Goal: Task Accomplishment & Management: Manage account settings

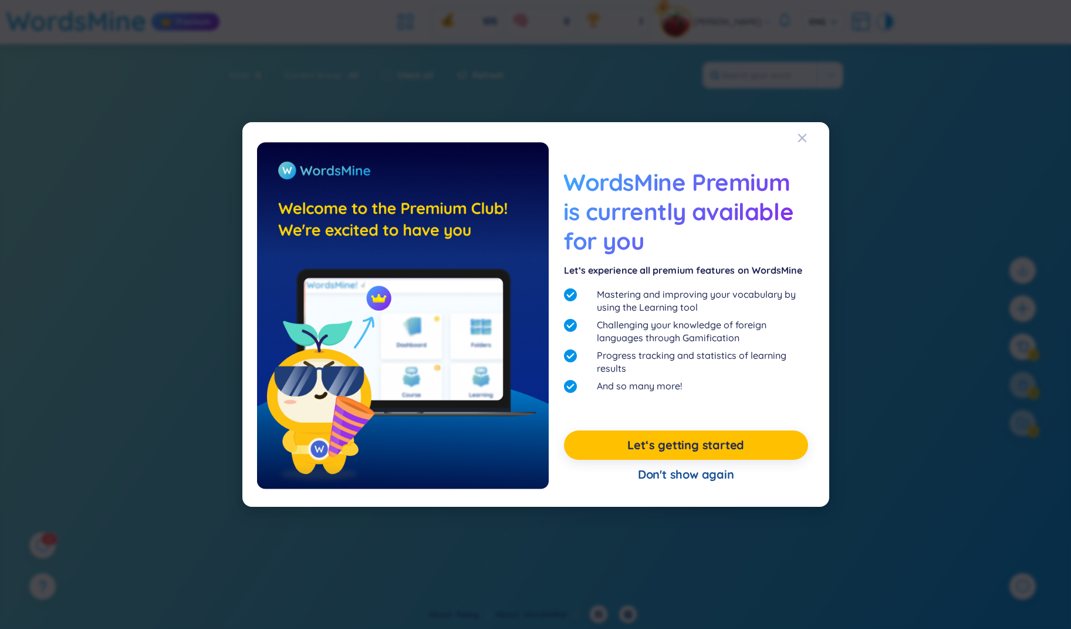
click at [821, 170] on div "WordsMine Premium is currently available for you Let‘s experience all premium f…" at bounding box center [535, 314] width 587 height 384
click at [861, 115] on div "WordsMine Premium is currently available for you Let‘s experience all premium f…" at bounding box center [535, 314] width 1071 height 629
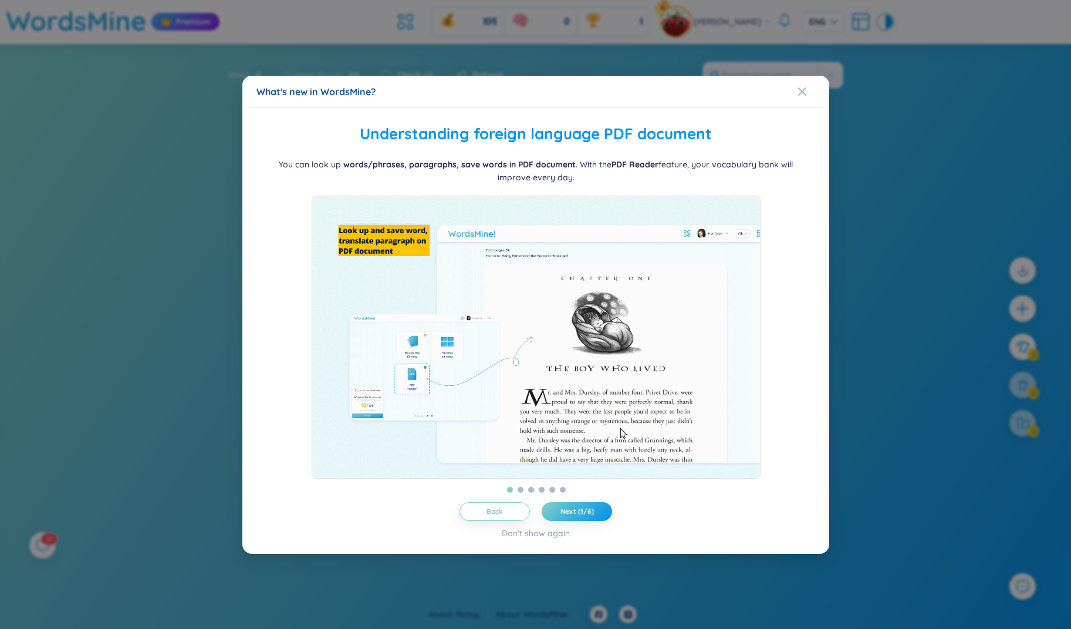
click at [744, 33] on div "What's new in WordsMine? Folder management WordsMine lets you manage and person…" at bounding box center [535, 314] width 1071 height 629
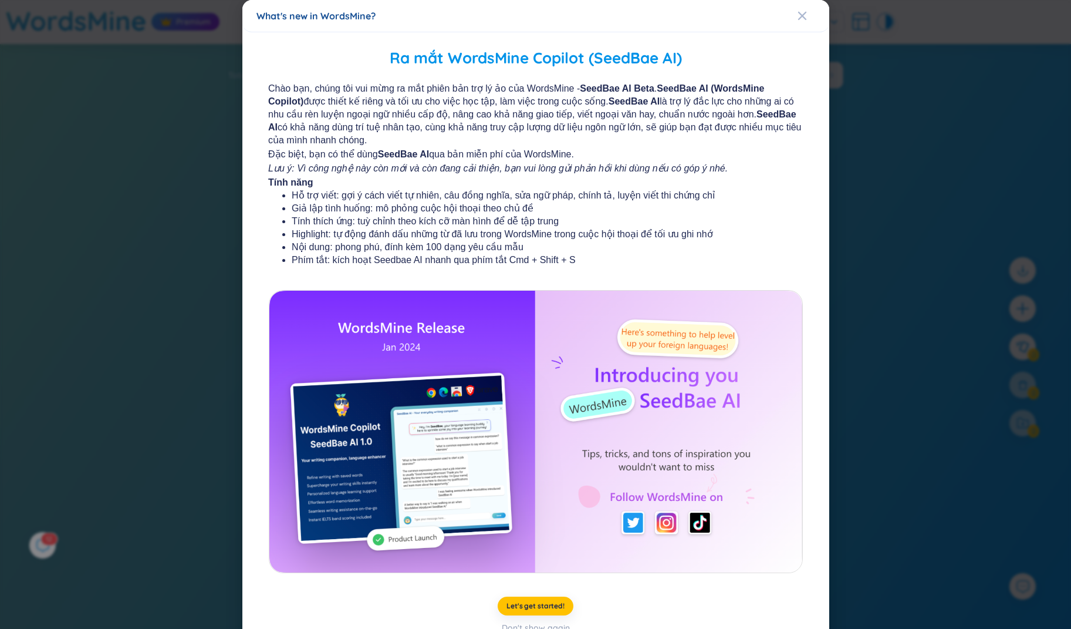
click at [731, 22] on div "What's new in WordsMine?" at bounding box center [535, 16] width 587 height 32
click at [895, 52] on div "What's new in WordsMine? Ra mắt WordsMine Copilot (SeedBae AI) Chào bạn, chúng …" at bounding box center [535, 314] width 1071 height 629
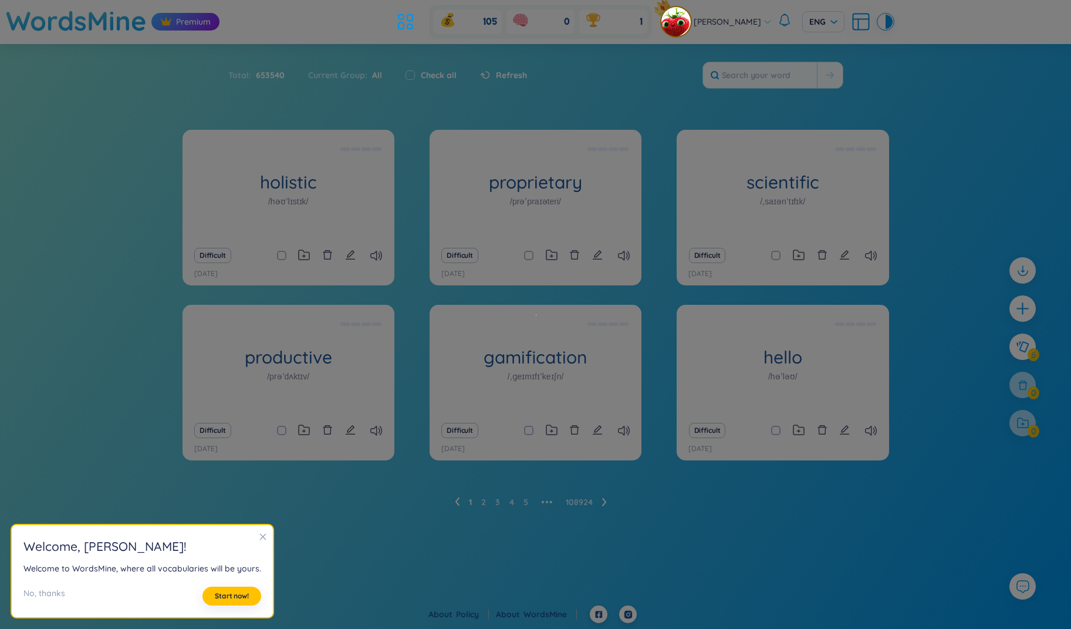
click at [719, 25] on span "[PERSON_NAME]" at bounding box center [728, 21] width 68 height 13
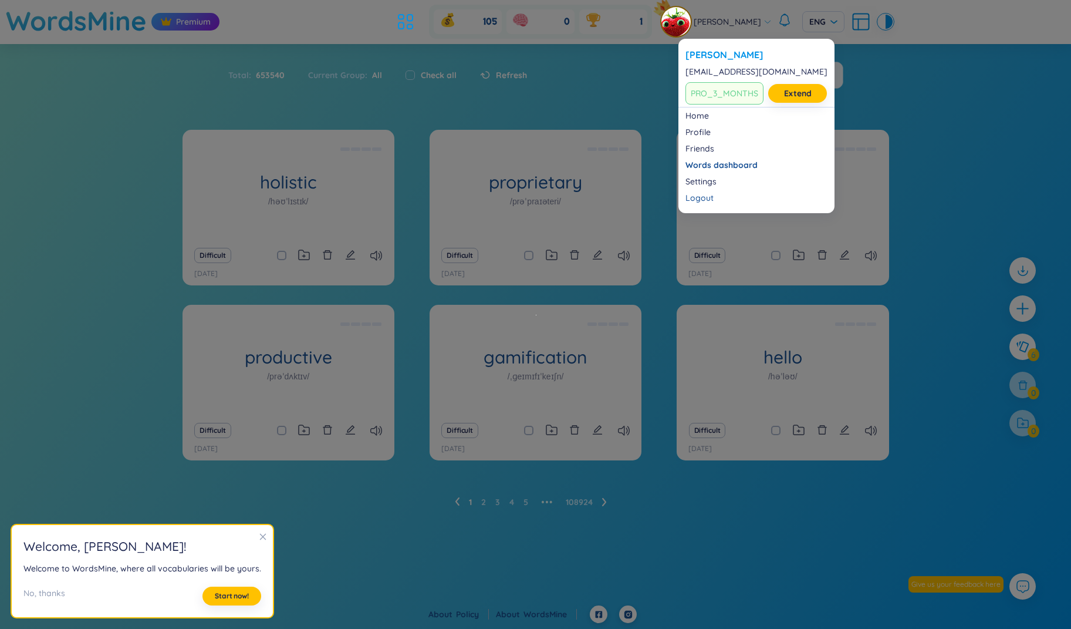
click at [736, 26] on span "[PERSON_NAME]" at bounding box center [728, 21] width 68 height 13
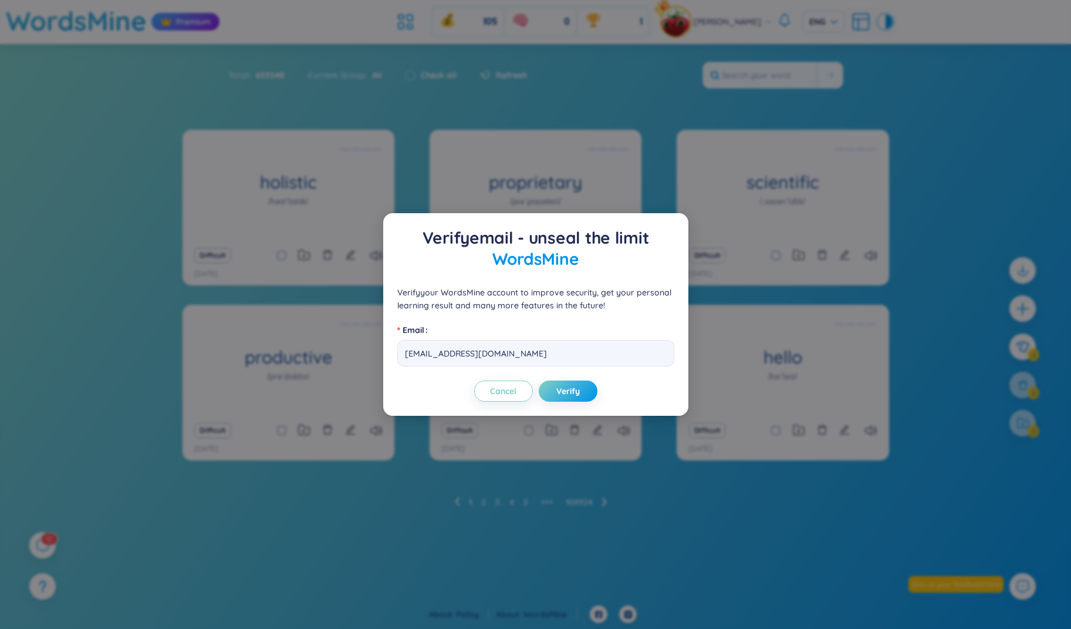
click at [730, 31] on div "Verify email - unseal the limit WordsMine Verify your WordsMine account to impr…" at bounding box center [535, 314] width 1071 height 629
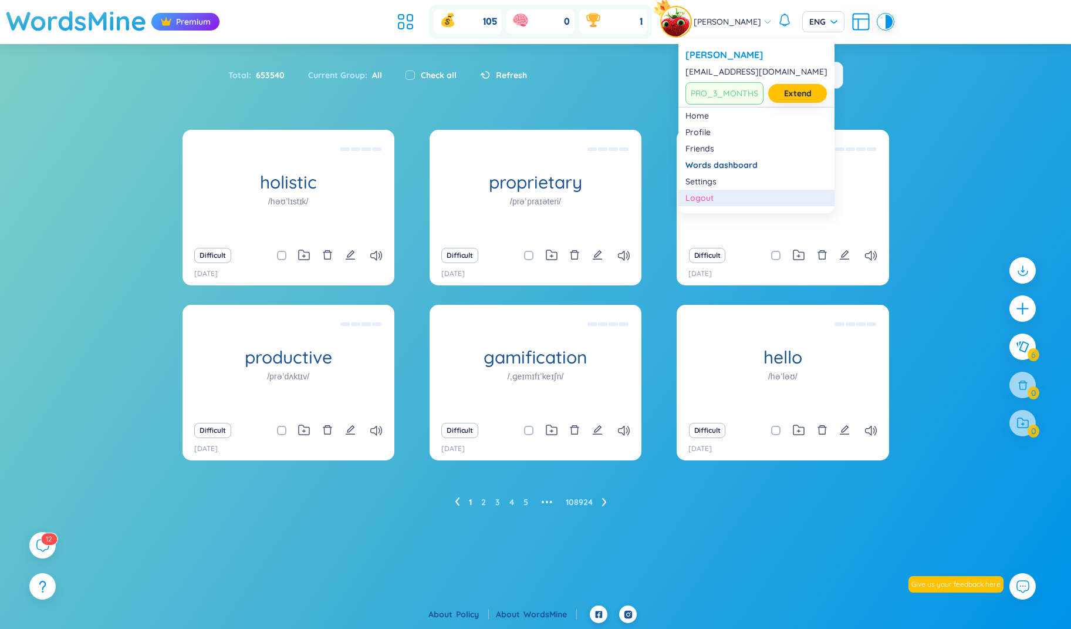
click at [704, 198] on div "Logout" at bounding box center [757, 198] width 142 height 12
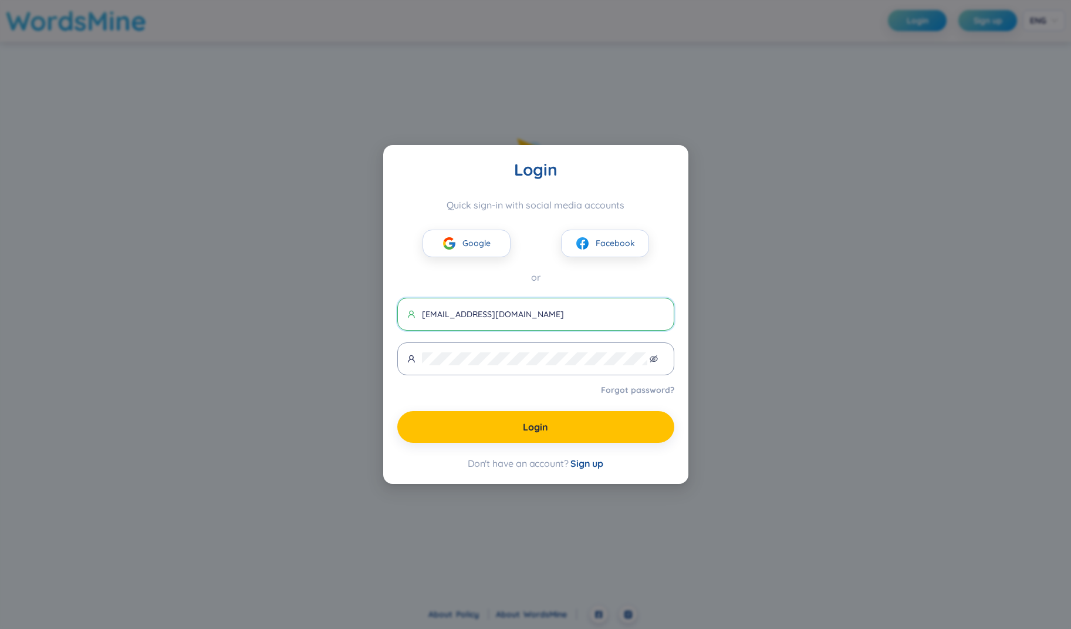
type input "[EMAIL_ADDRESS][DOMAIN_NAME]"
click at [595, 287] on div "Login Quick sign-in with social media accounts Google Facebook or [EMAIL_ADDRES…" at bounding box center [535, 314] width 277 height 311
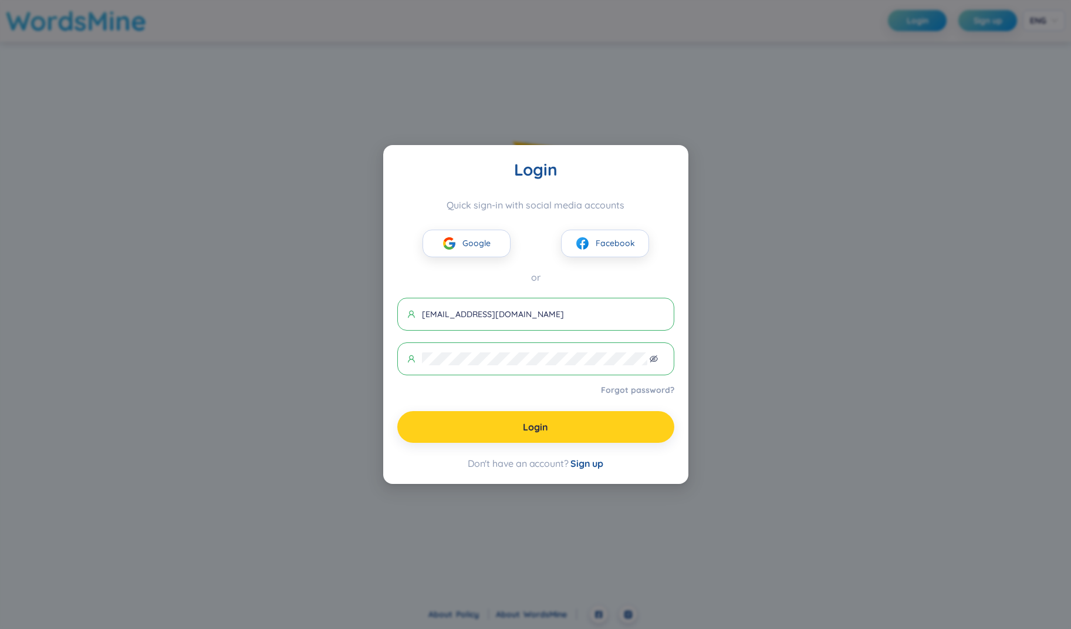
click at [558, 423] on button "Login" at bounding box center [535, 427] width 277 height 32
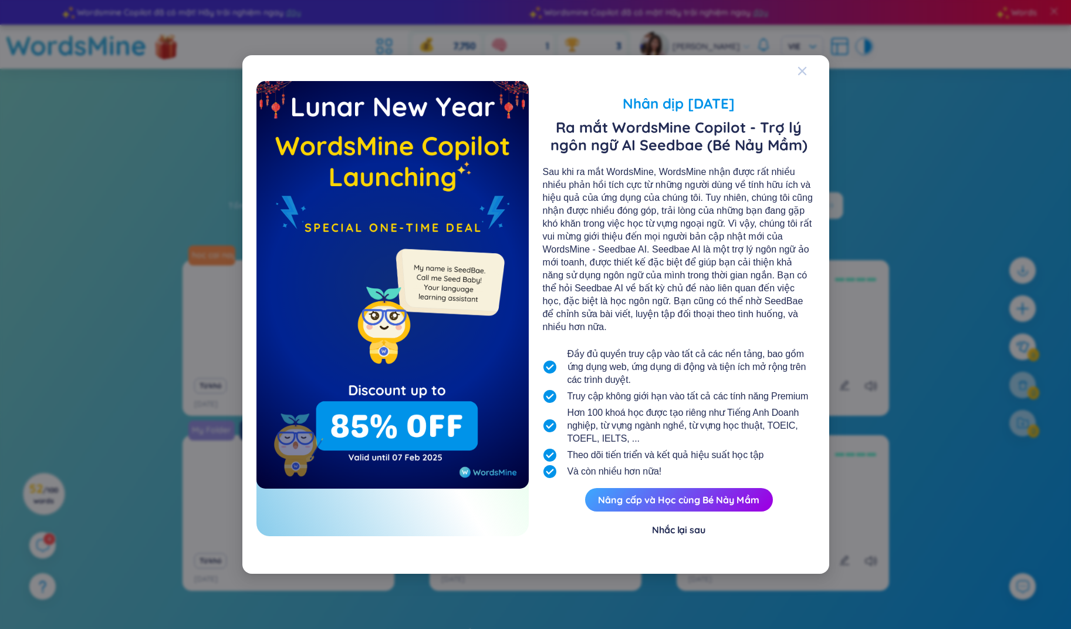
click at [798, 77] on div "Close" at bounding box center [802, 71] width 9 height 32
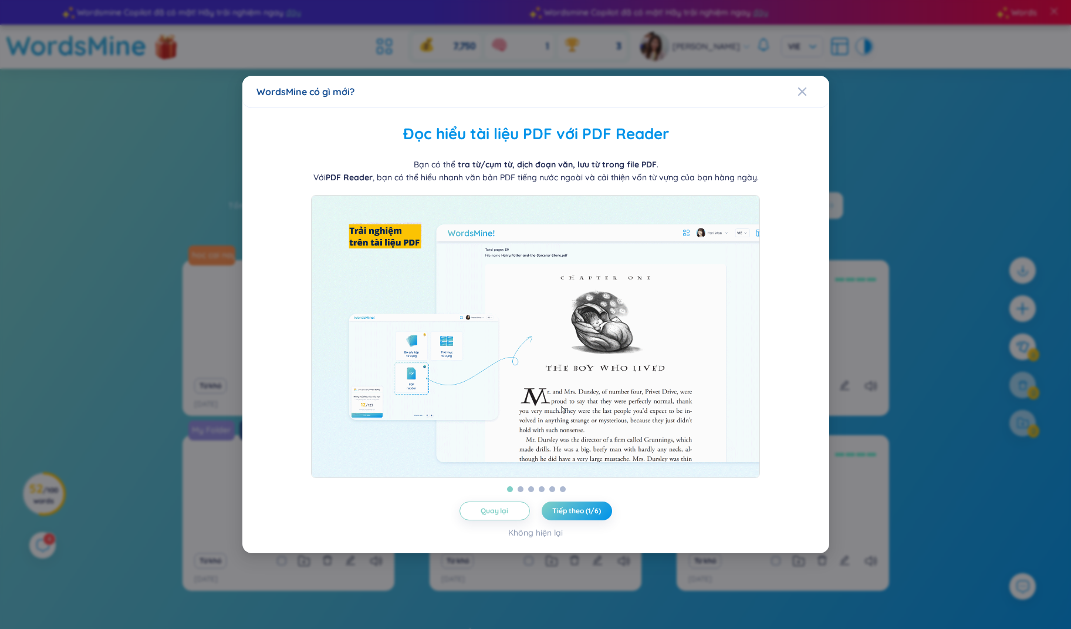
click at [114, 351] on div "WordsMine có gì mới? Quản lý từ theo thư mục [PERSON_NAME] cho bạn tự do quản l…" at bounding box center [535, 314] width 1071 height 629
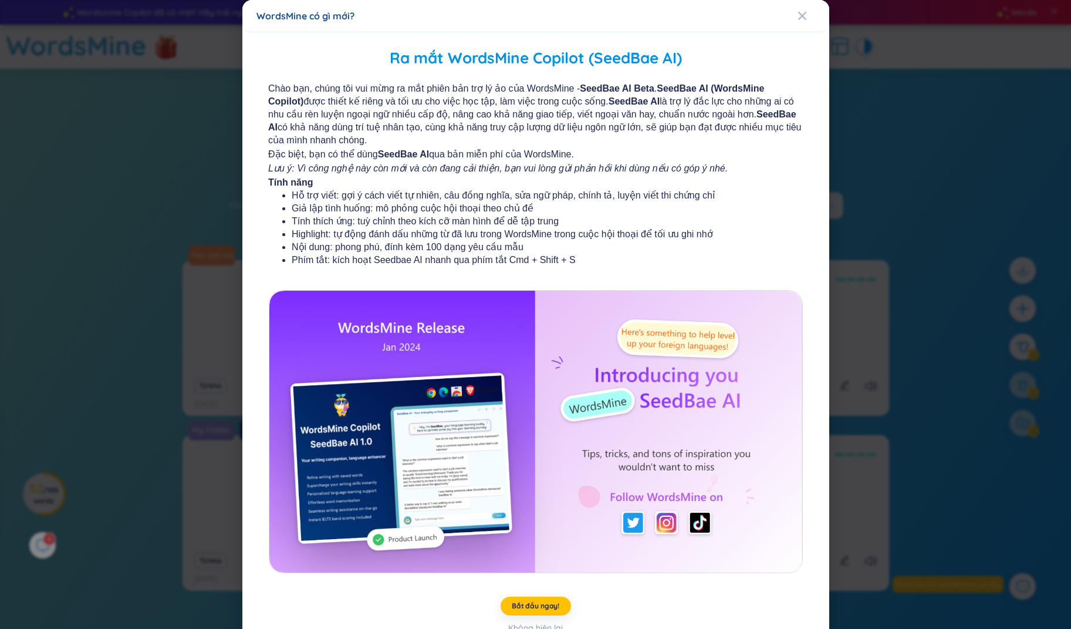
click at [67, 473] on div "WordsMine có gì mới? Ra mắt WordsMine Copilot (SeedBae AI) Chào bạn, chúng tôi …" at bounding box center [535, 314] width 1071 height 629
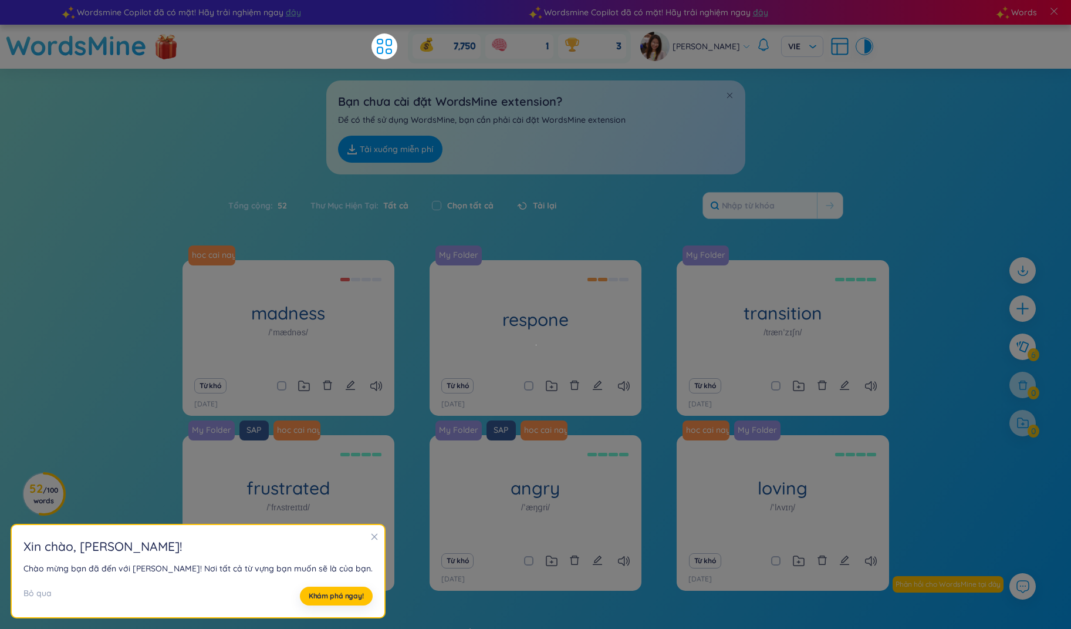
click at [92, 468] on div "hoc cai nay di madness /ˈmædnəs/ Stupid or dangerous behavior Từ khó [DATE] My …" at bounding box center [535, 462] width 1071 height 405
click at [111, 338] on div "hoc cai nay di madness /ˈmædnəs/ Stupid or dangerous behavior Từ khó [DATE] My …" at bounding box center [535, 462] width 1071 height 405
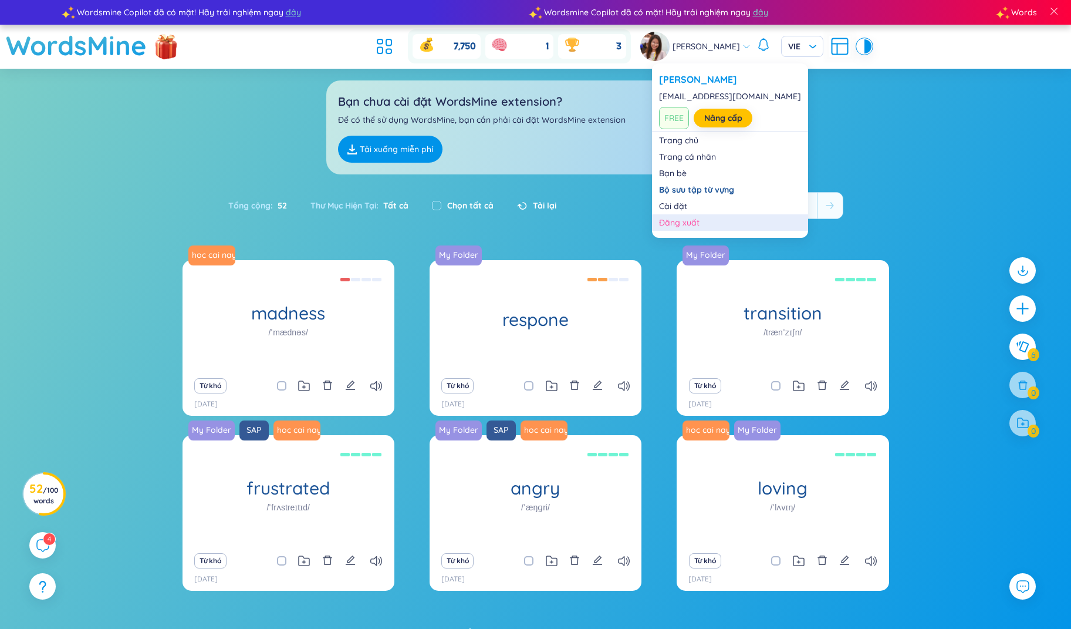
click at [697, 217] on div "Đăng xuất" at bounding box center [730, 223] width 142 height 12
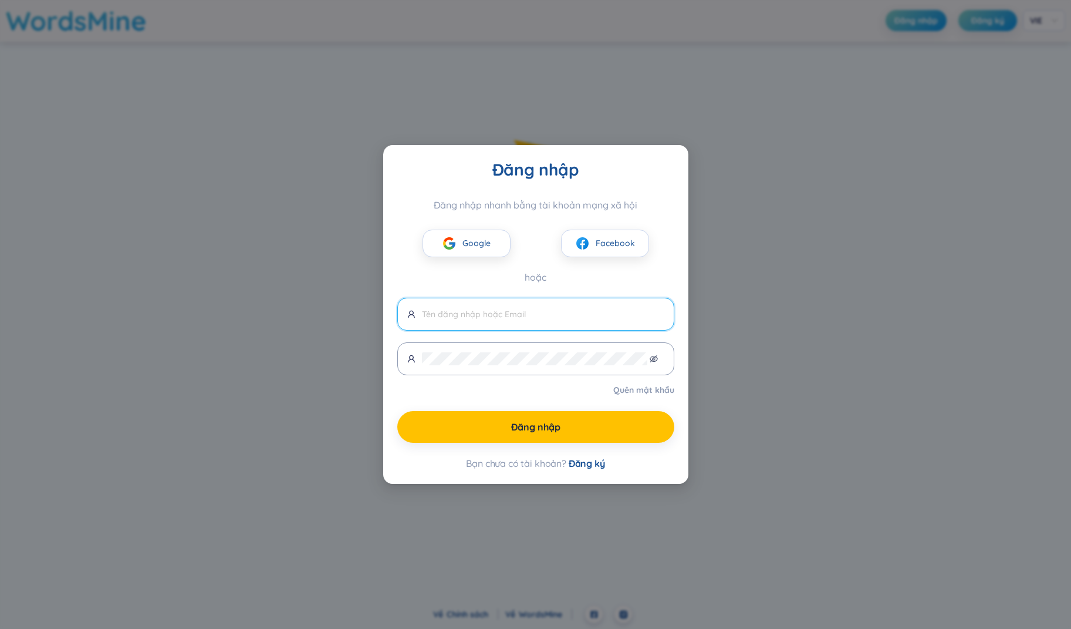
click at [531, 308] on input "text" at bounding box center [543, 314] width 242 height 13
type input "[EMAIL_ADDRESS][DOMAIN_NAME]"
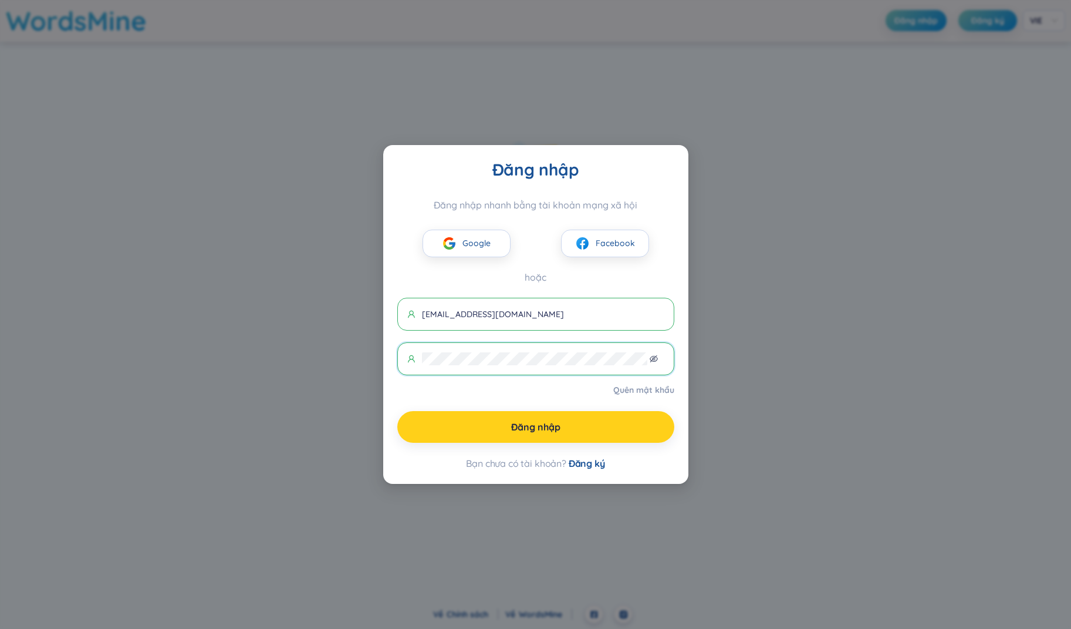
click at [530, 432] on span "Đăng nhập" at bounding box center [535, 426] width 49 height 13
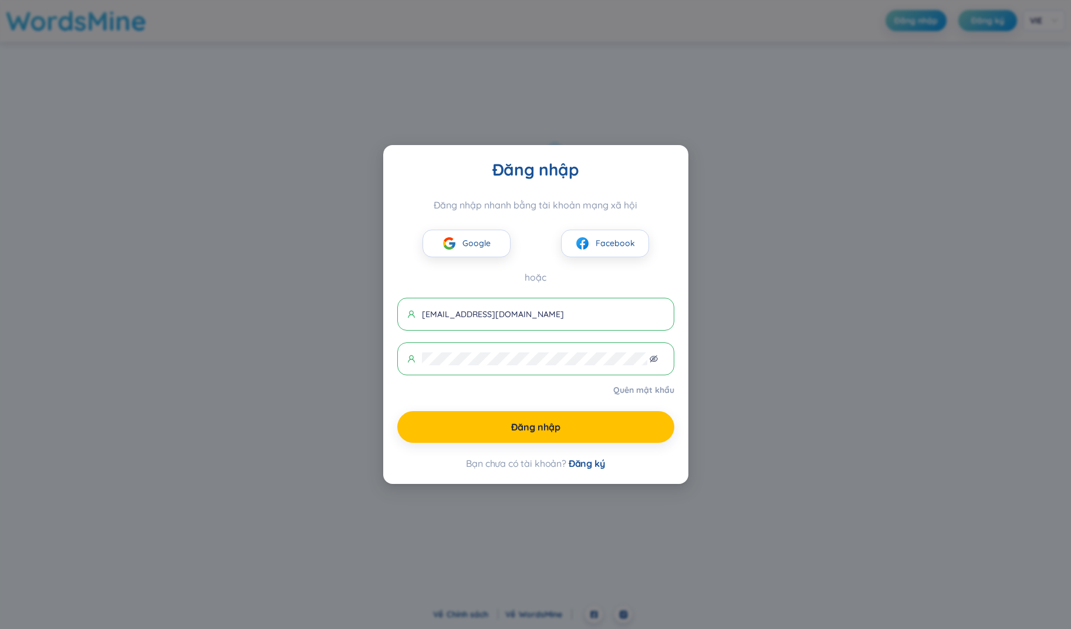
click at [566, 365] on span at bounding box center [535, 358] width 277 height 33
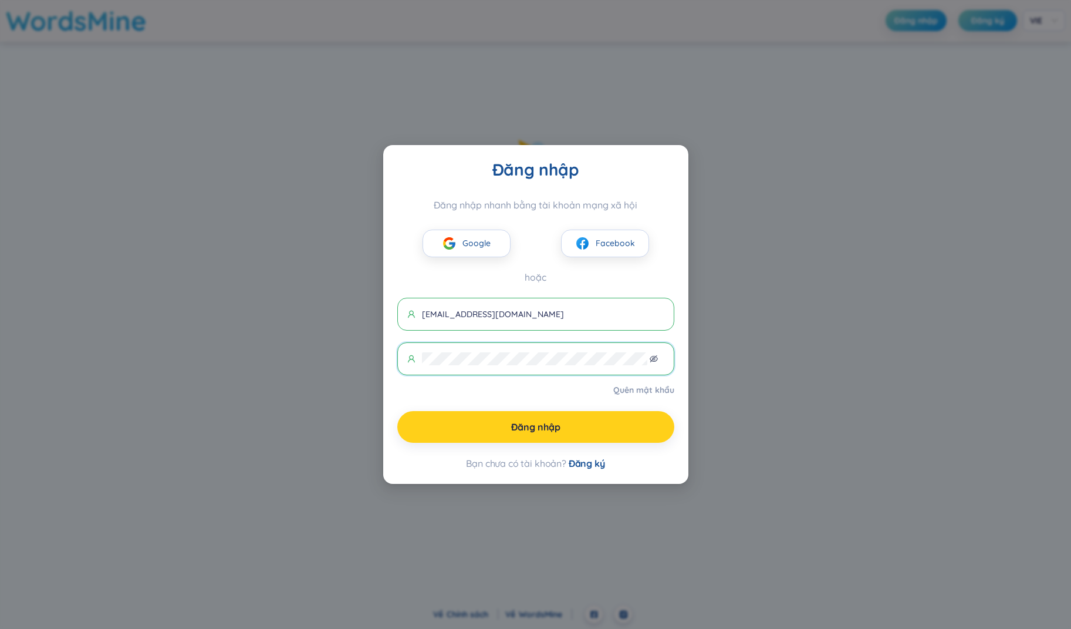
click at [563, 427] on button "Đăng nhập" at bounding box center [535, 427] width 277 height 32
